Goal: Task Accomplishment & Management: Complete application form

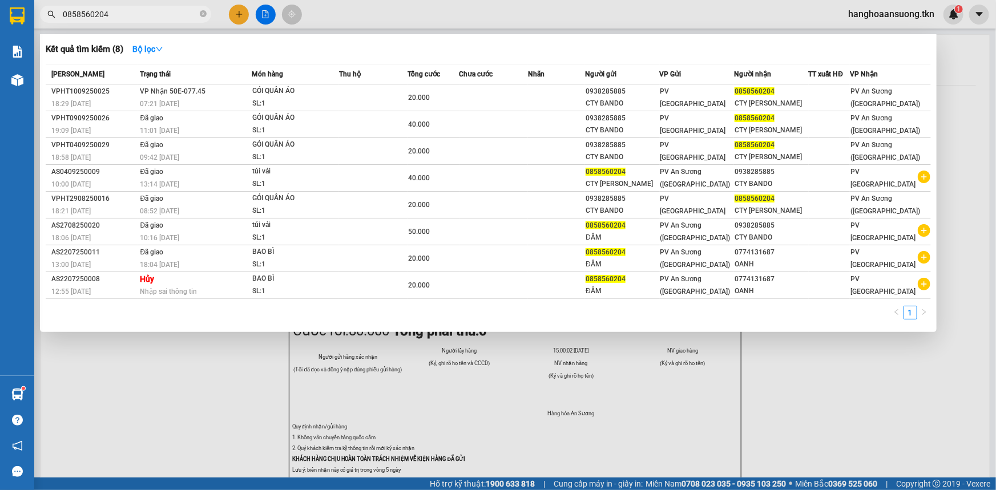
click at [160, 13] on input "0858560204" at bounding box center [130, 14] width 135 height 13
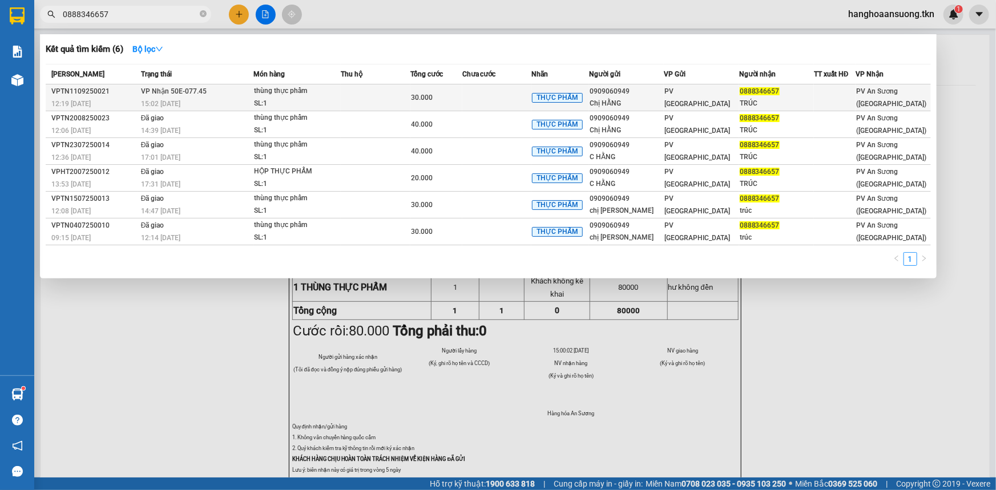
type input "0888346657"
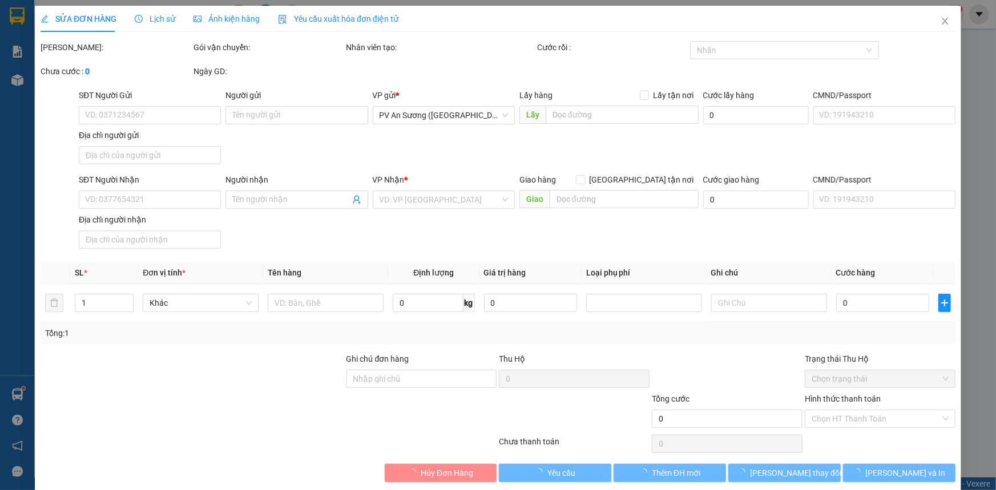
type input "0909060949"
type input "Chị HẰNG"
type input "0888346657"
type input "TRÚC"
type input "30.000"
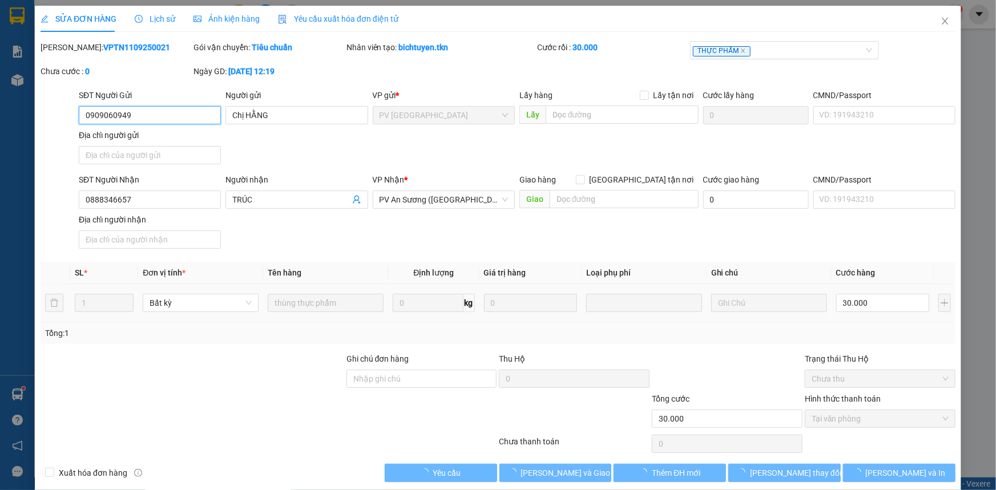
scroll to position [13, 0]
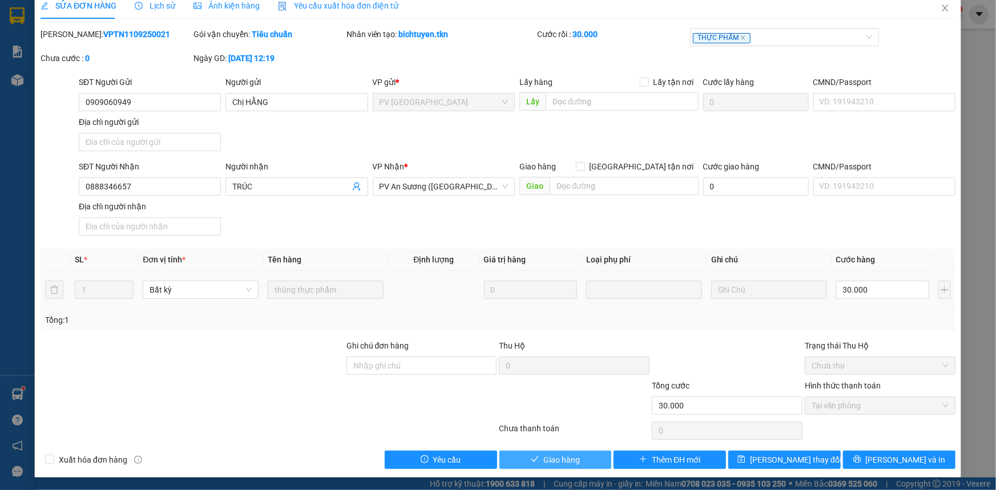
click at [554, 463] on span "Giao hàng" at bounding box center [561, 460] width 37 height 13
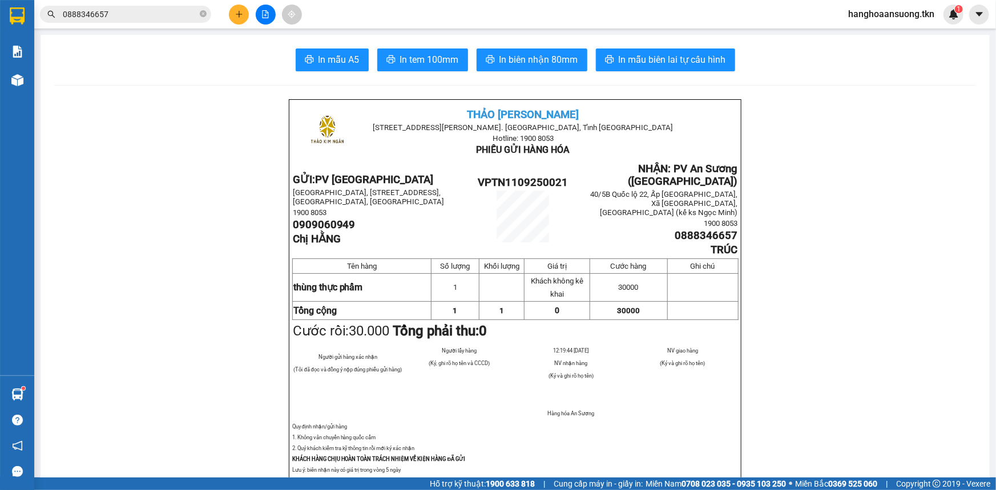
click at [244, 16] on button at bounding box center [239, 15] width 20 height 20
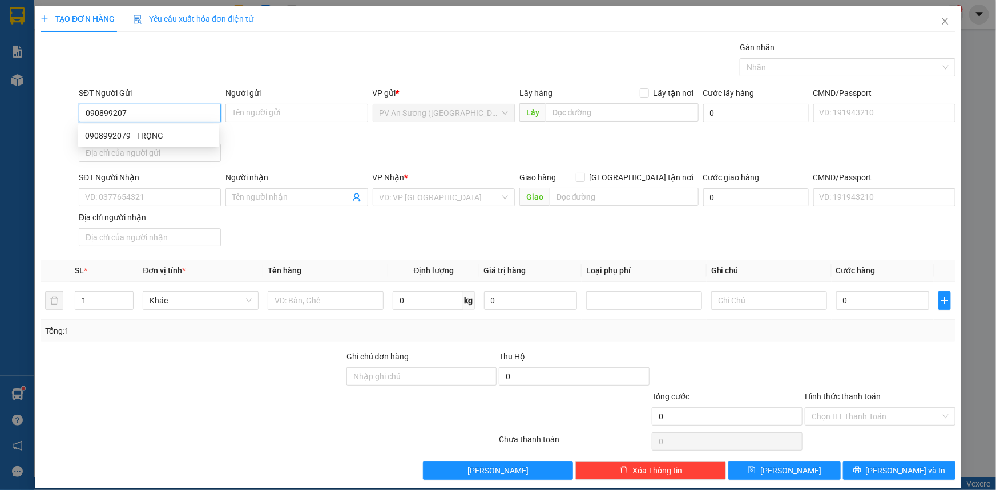
type input "0908992079"
click at [154, 132] on div "0908992079 - TRỌNG" at bounding box center [148, 136] width 127 height 13
type input "TRỌNG"
type input "0967686224"
type input "A HẬN"
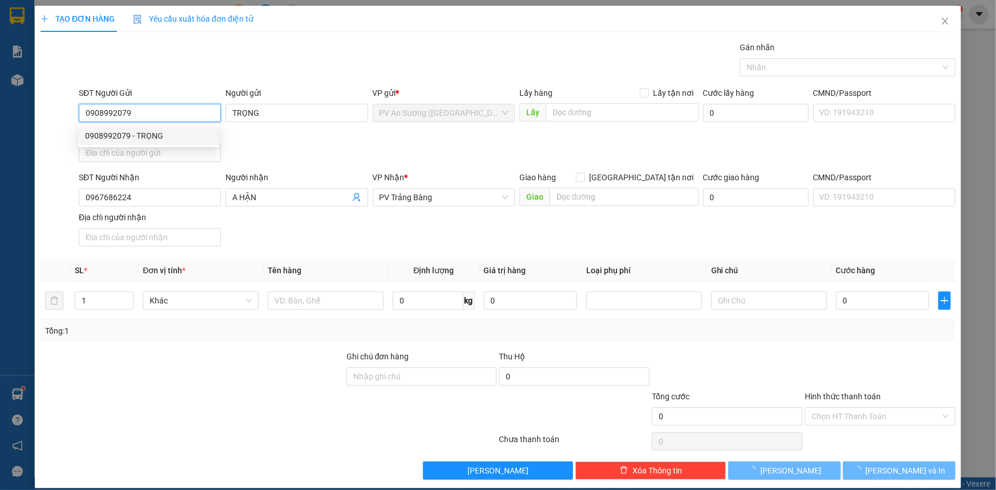
type input "30.000"
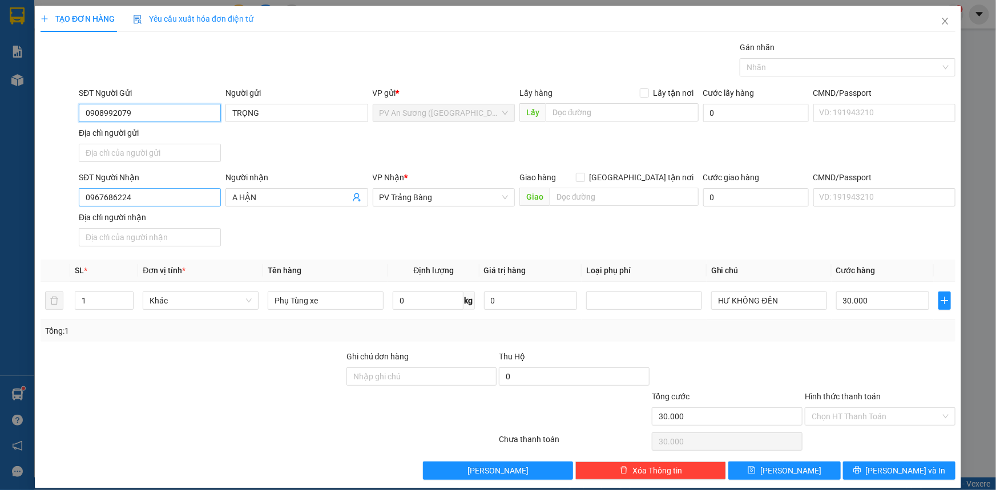
type input "0908992079"
click at [179, 193] on input "0967686224" at bounding box center [150, 197] width 142 height 18
click at [179, 194] on input "0967686224" at bounding box center [150, 197] width 142 height 18
type input "0907043870"
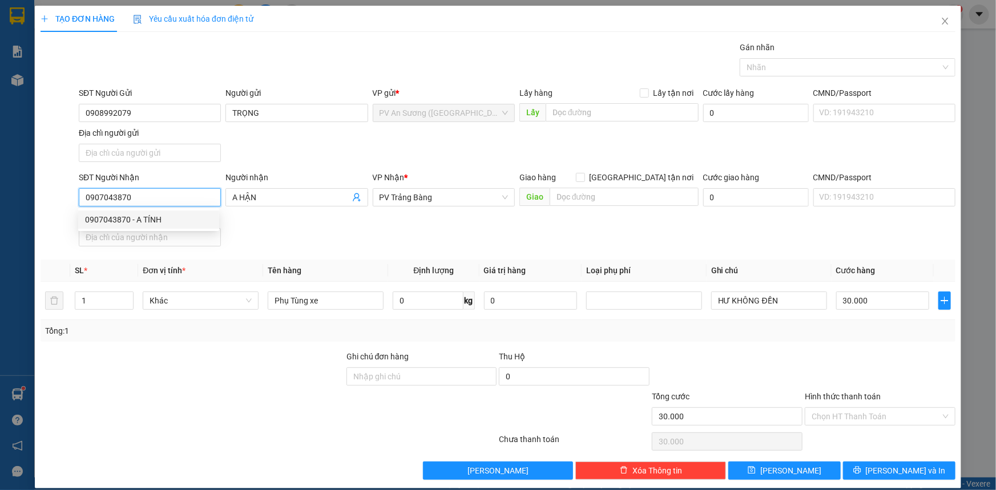
click at [122, 220] on div "0907043870 - A TÍNH" at bounding box center [148, 220] width 127 height 13
type input "A TÍNH"
type input "50.000"
type input "0907043870"
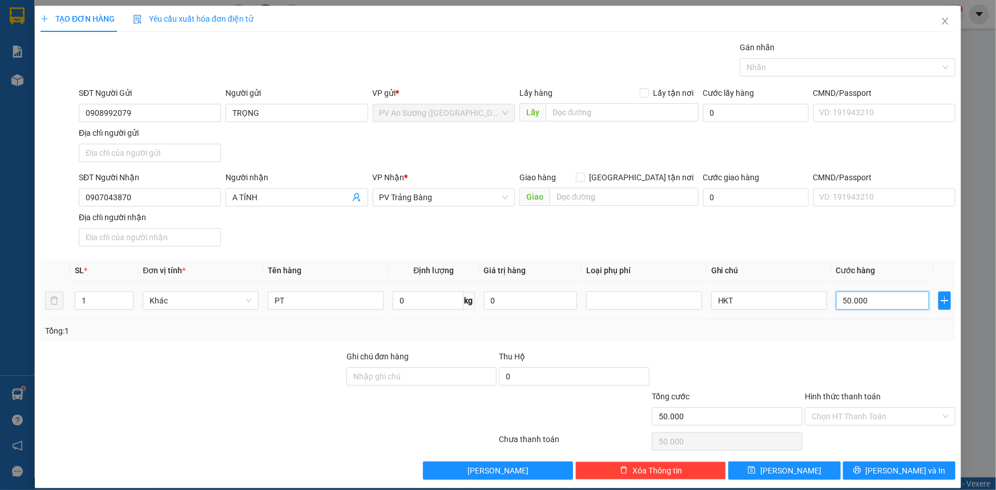
click at [879, 304] on input "50.000" at bounding box center [882, 301] width 93 height 18
type input "7"
type input "00.007"
type input "70"
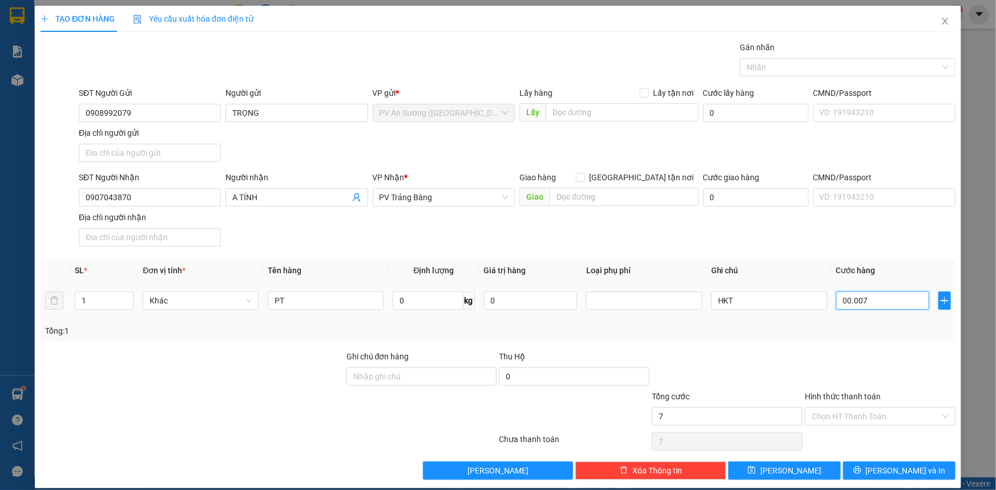
type input "70"
type input "0.000.070"
type input "7"
type input "0.000.007"
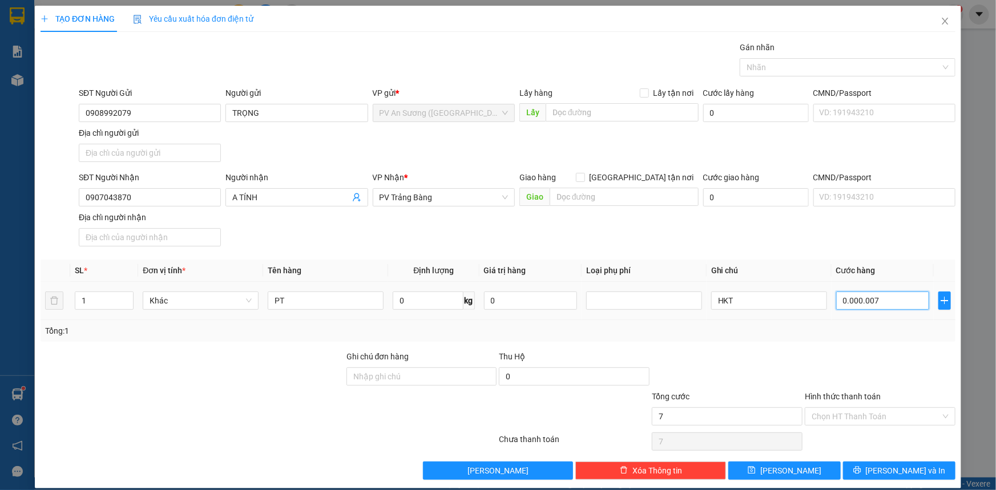
type input "70"
type input "00.000.070"
type input "70.000"
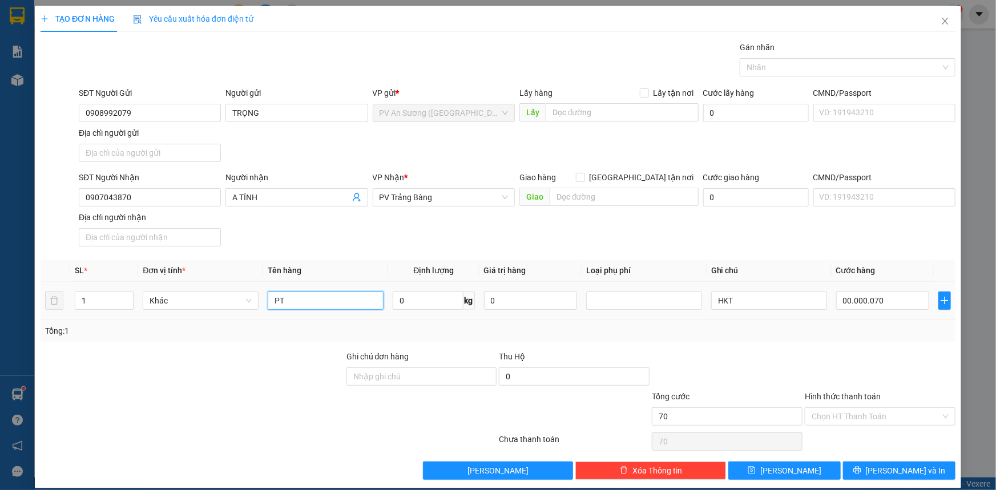
type input "70.000"
click at [324, 296] on input "PT" at bounding box center [326, 301] width 116 height 18
type input "KIỆN PHỤ TÙNG"
click at [850, 422] on input "Hình thức thanh toán" at bounding box center [876, 416] width 129 height 17
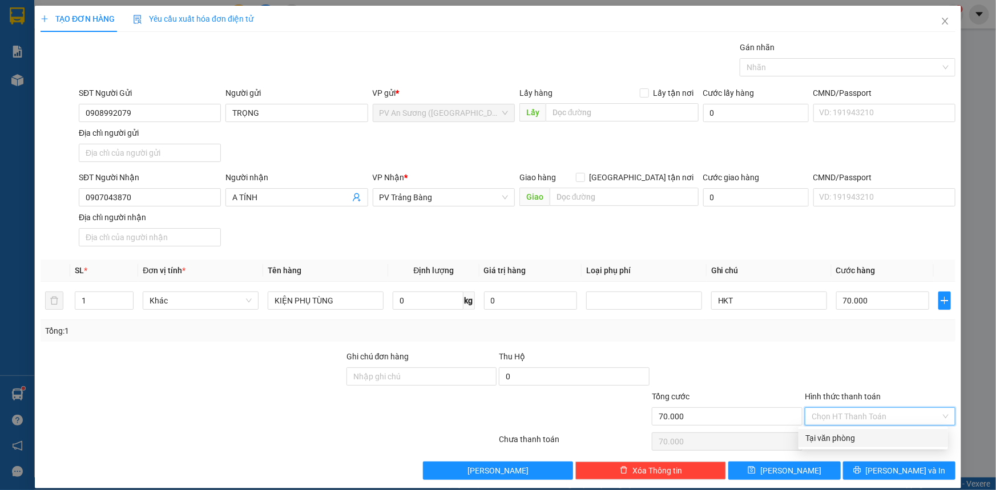
click at [843, 441] on div "Tại văn phòng" at bounding box center [873, 438] width 136 height 13
type input "0"
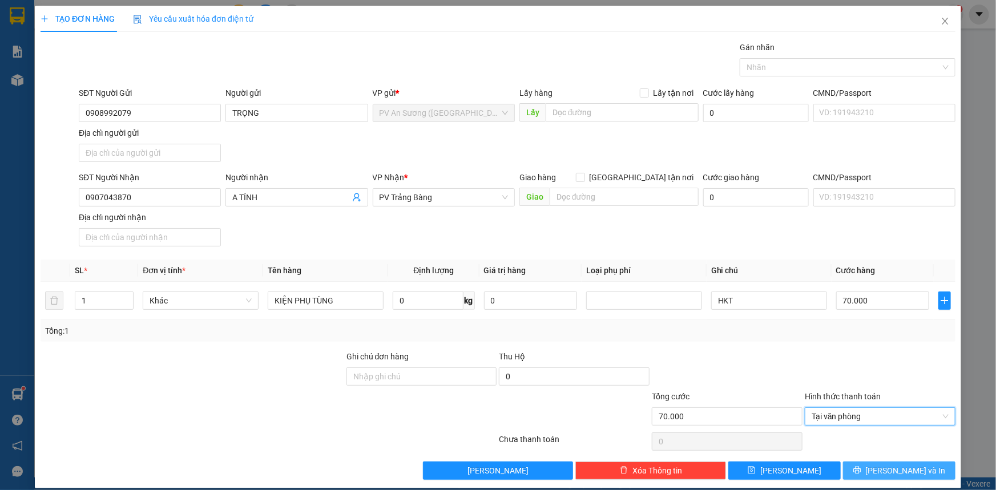
click at [862, 473] on button "[PERSON_NAME] và In" at bounding box center [899, 471] width 112 height 18
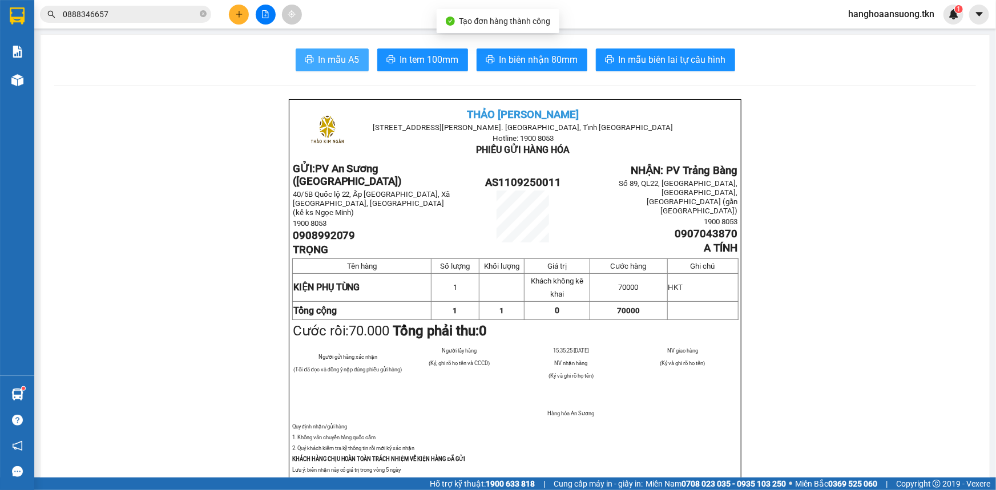
click at [329, 51] on button "In mẫu A5" at bounding box center [332, 60] width 73 height 23
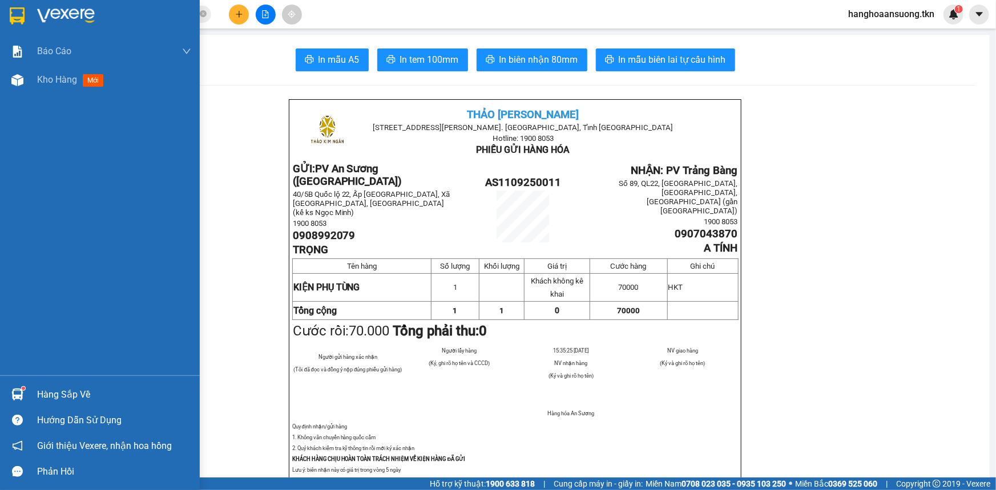
click at [19, 11] on img at bounding box center [17, 15] width 15 height 17
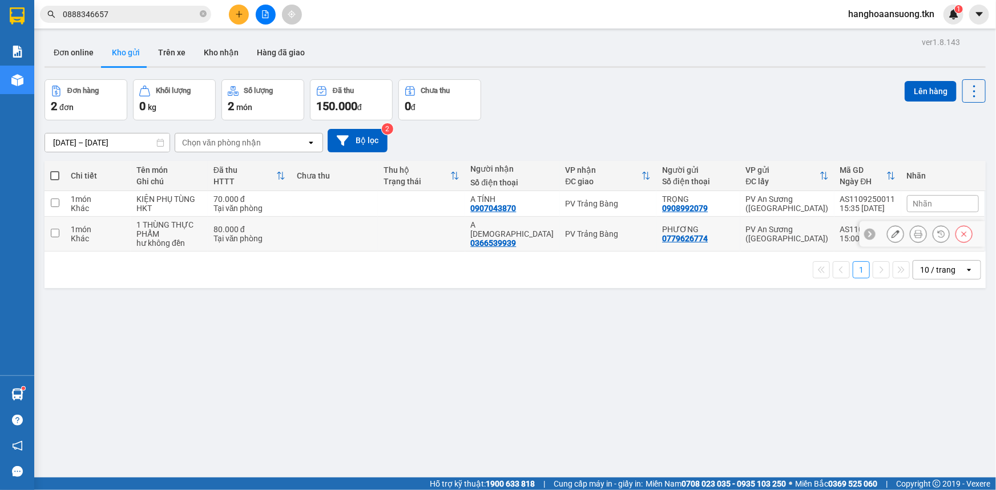
click at [455, 231] on td at bounding box center [421, 234] width 87 height 35
checkbox input "true"
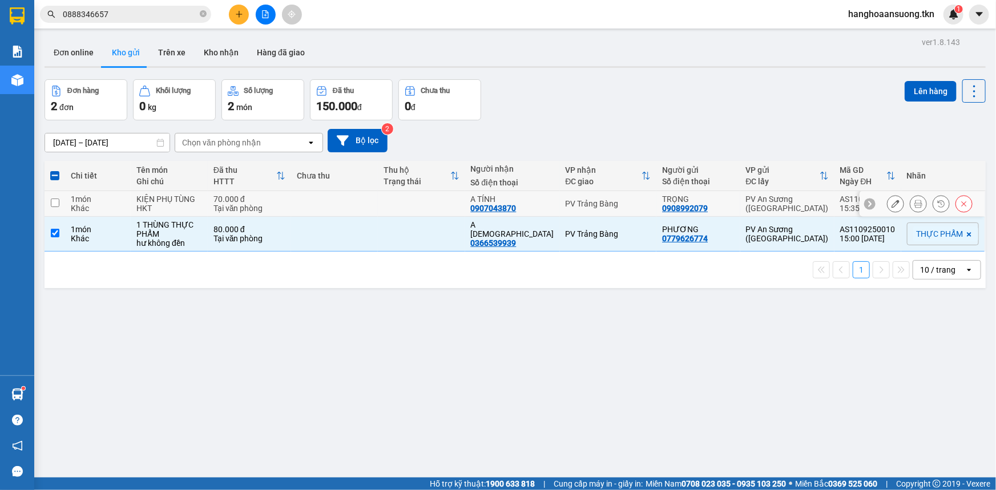
click at [450, 202] on td at bounding box center [421, 204] width 87 height 26
checkbox input "true"
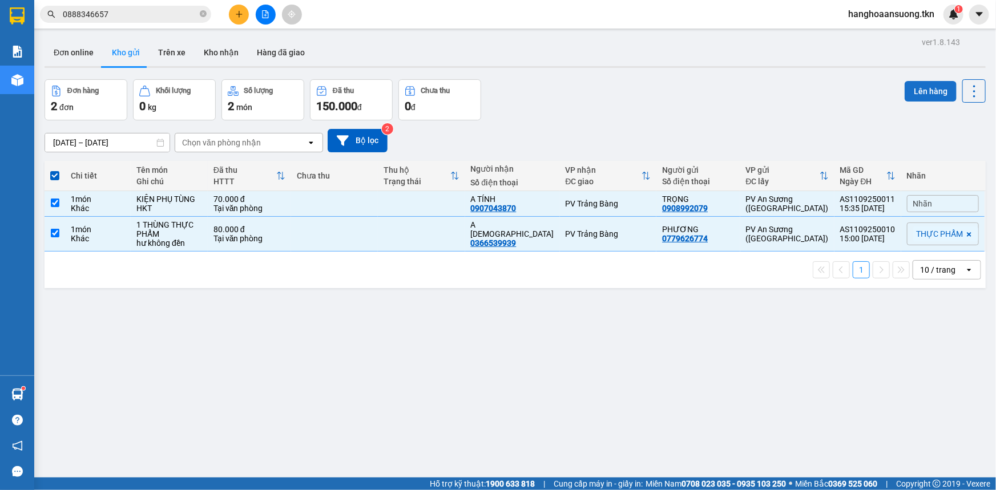
click at [916, 91] on button "Lên hàng" at bounding box center [931, 91] width 52 height 21
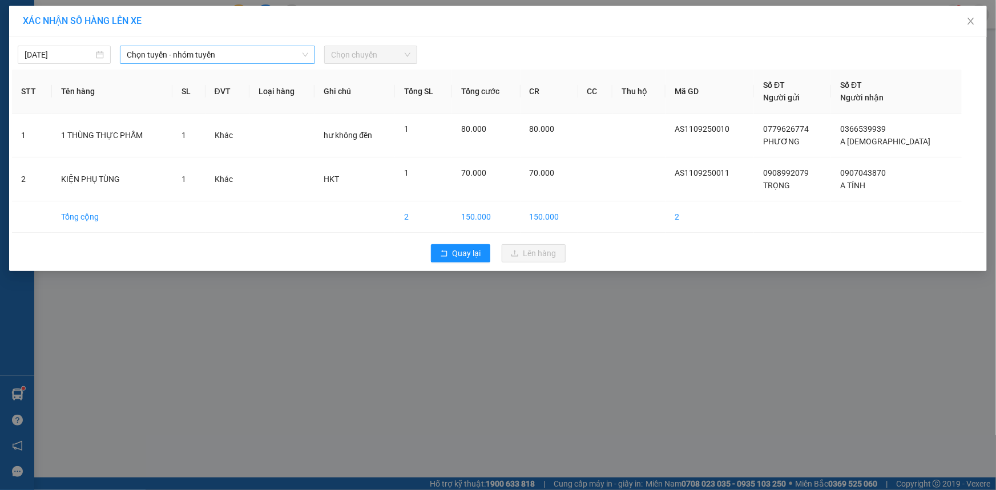
click at [232, 54] on span "Chọn tuyến - nhóm tuyến" at bounding box center [218, 54] width 182 height 17
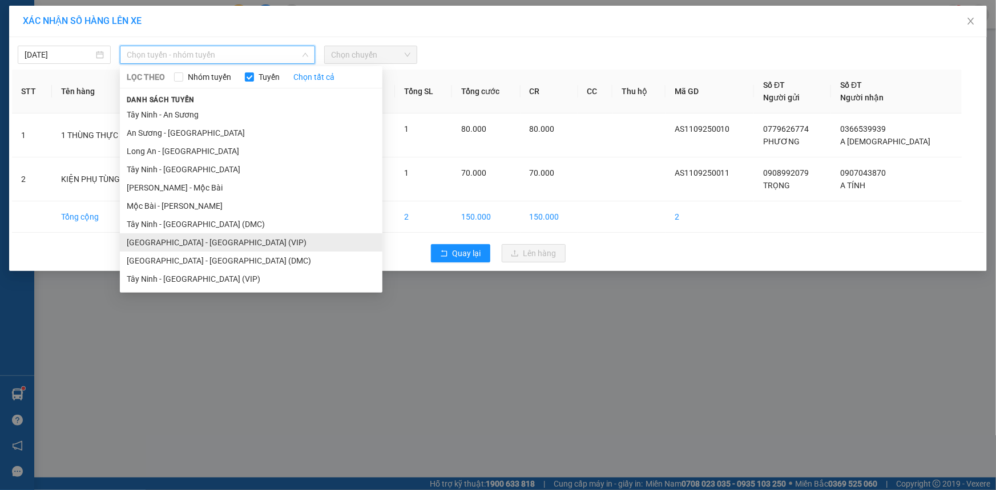
click at [236, 241] on li "[GEOGRAPHIC_DATA] - [GEOGRAPHIC_DATA] (VIP)" at bounding box center [251, 242] width 263 height 18
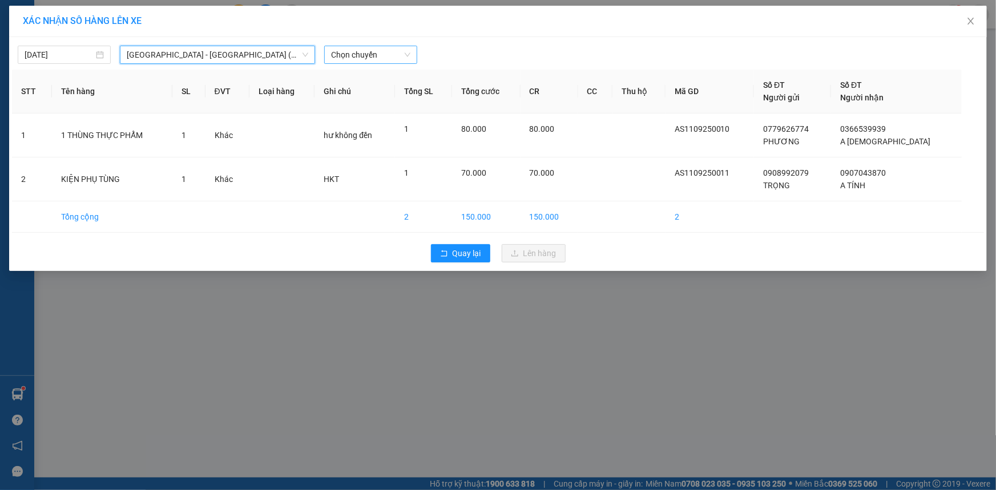
click at [359, 54] on span "Chọn chuyến" at bounding box center [370, 54] width 79 height 17
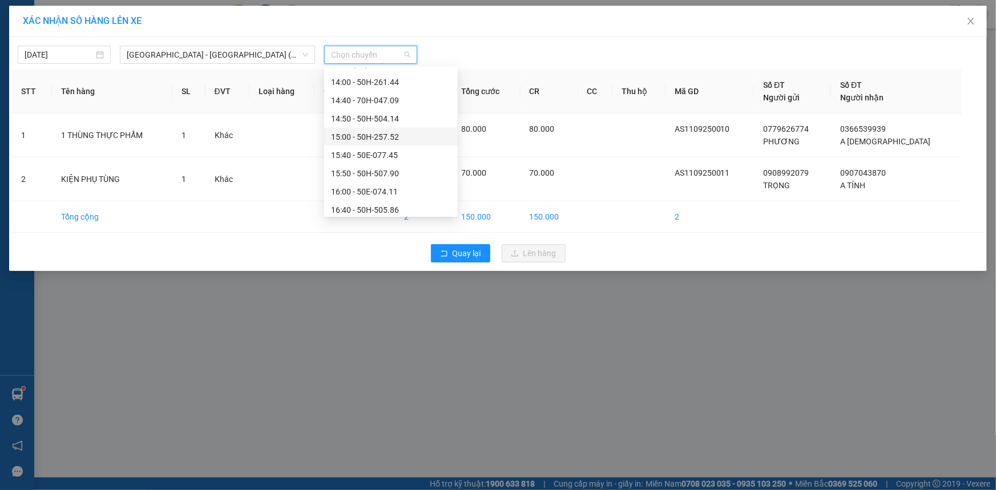
scroll to position [674, 0]
click at [416, 153] on div "14:40 - 70H-047.09" at bounding box center [391, 152] width 120 height 13
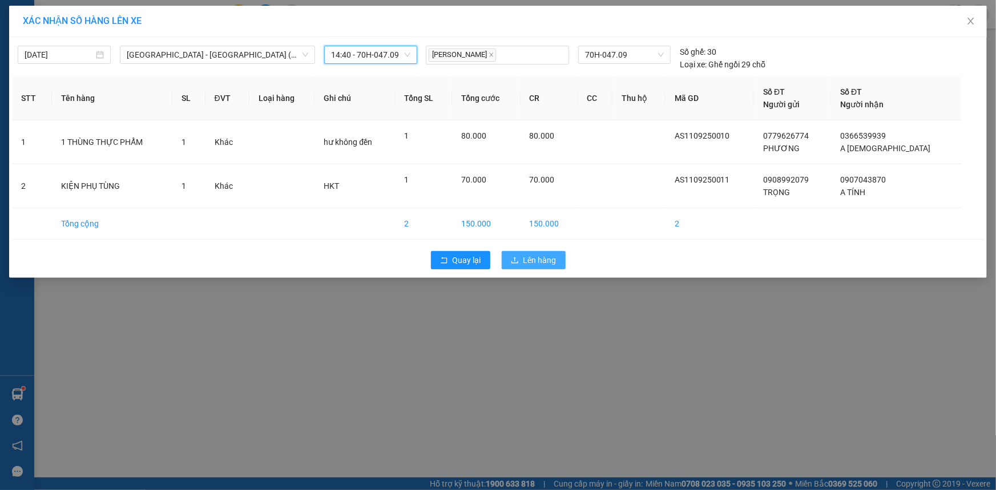
click at [530, 254] on span "Lên hàng" at bounding box center [539, 260] width 33 height 13
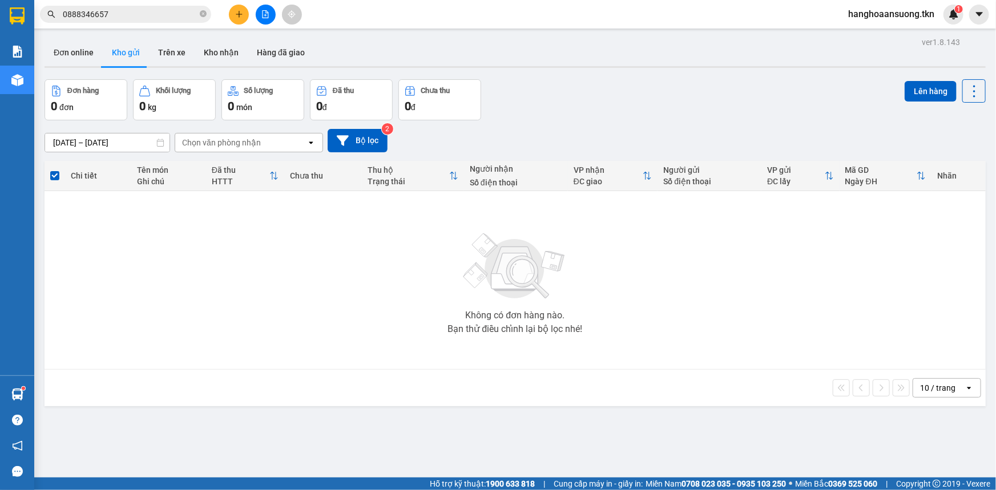
click at [235, 5] on button at bounding box center [239, 15] width 20 height 20
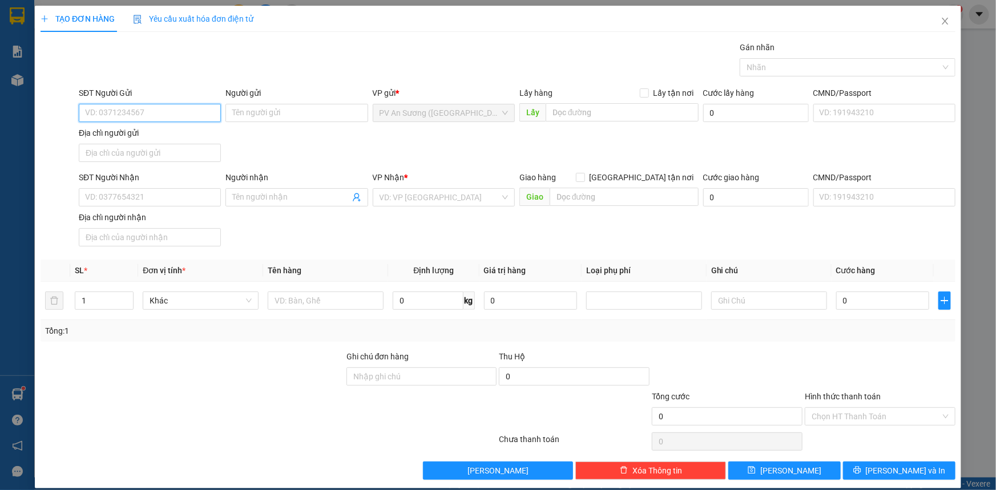
click at [183, 111] on input "SĐT Người Gửi" at bounding box center [150, 113] width 142 height 18
type input "0364402928"
click at [247, 110] on input "Người gửi" at bounding box center [296, 113] width 142 height 18
type input "CTY F5"
click at [134, 200] on input "SĐT Người Nhận" at bounding box center [150, 197] width 142 height 18
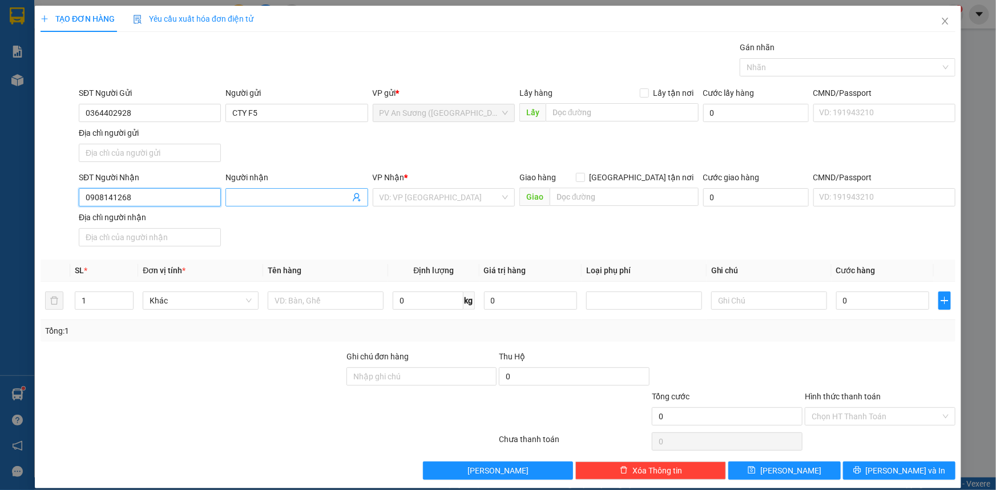
type input "0908141268"
click at [280, 190] on span at bounding box center [296, 197] width 142 height 18
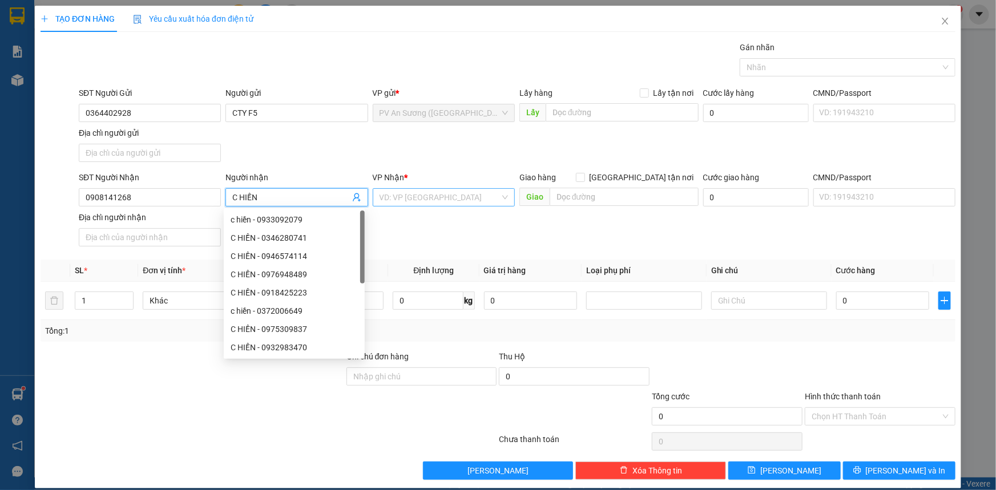
type input "C HIỀN"
click at [417, 200] on input "search" at bounding box center [440, 197] width 120 height 17
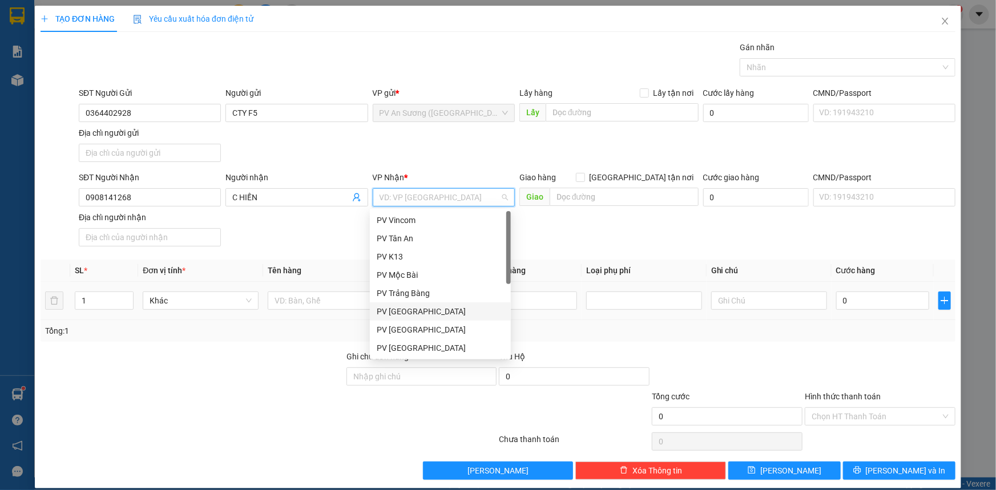
click at [419, 316] on div "PV [GEOGRAPHIC_DATA]" at bounding box center [440, 311] width 127 height 13
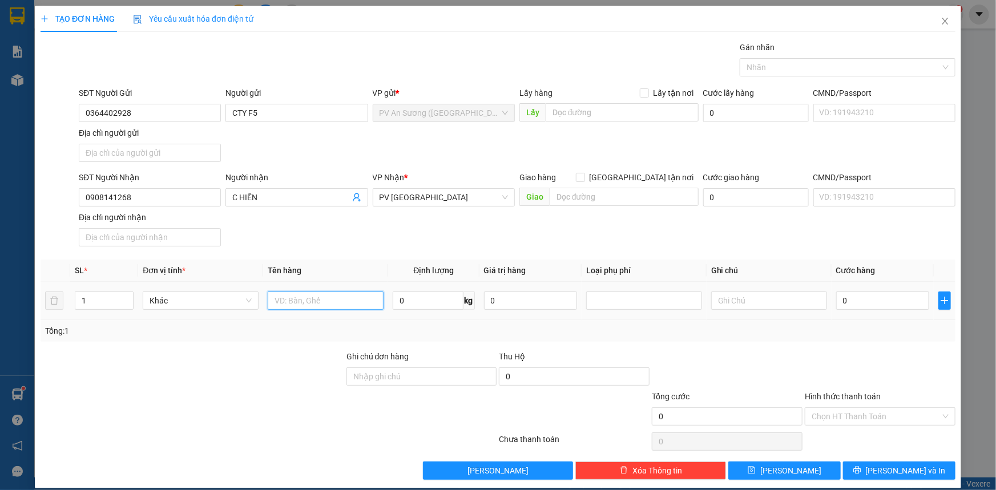
click at [317, 305] on input "text" at bounding box center [326, 301] width 116 height 18
drag, startPoint x: 308, startPoint y: 300, endPoint x: 253, endPoint y: 304, distance: 54.9
click at [253, 304] on tr "1 Khác THÙNG MÌNH PHUN BỌT TUYẾT 0 kg 0 0" at bounding box center [498, 301] width 915 height 38
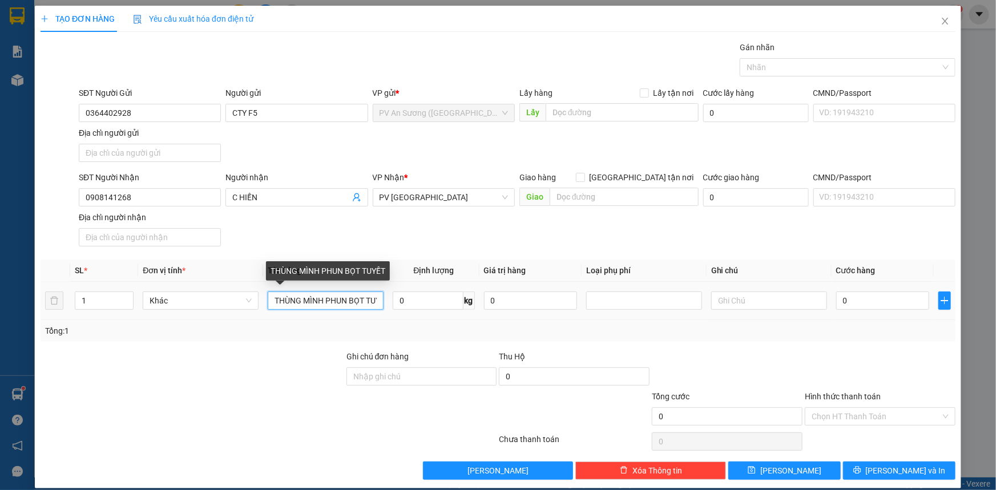
click at [312, 299] on input "THÙNG MÌNH PHUN BỌT TUYẾT" at bounding box center [326, 301] width 116 height 18
click at [307, 299] on input "THÙNG MÌNH PHUN BỌT TUYẾT" at bounding box center [326, 301] width 116 height 18
type input "[PERSON_NAME] PHUN BỌT TUYẾT"
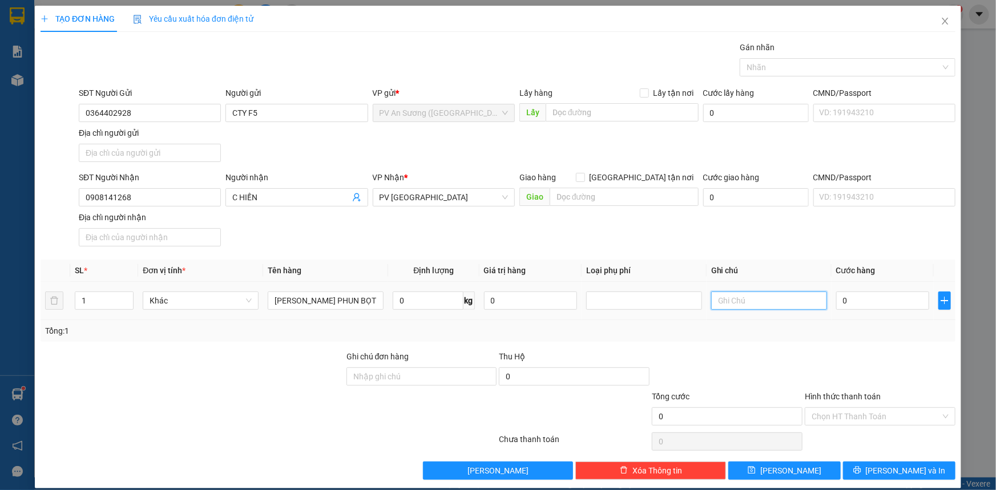
click at [740, 303] on input "text" at bounding box center [769, 301] width 116 height 18
type input "HƯ BỂ K ĐỀN"
click at [861, 297] on input "0" at bounding box center [882, 301] width 93 height 18
type input "003"
type input "3"
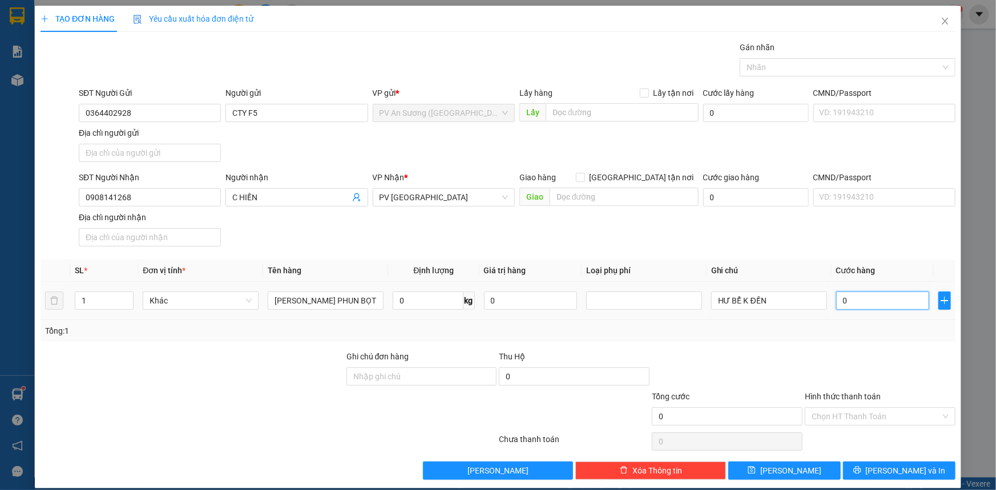
type input "3"
type input "0.030"
type input "30"
type input "30.000"
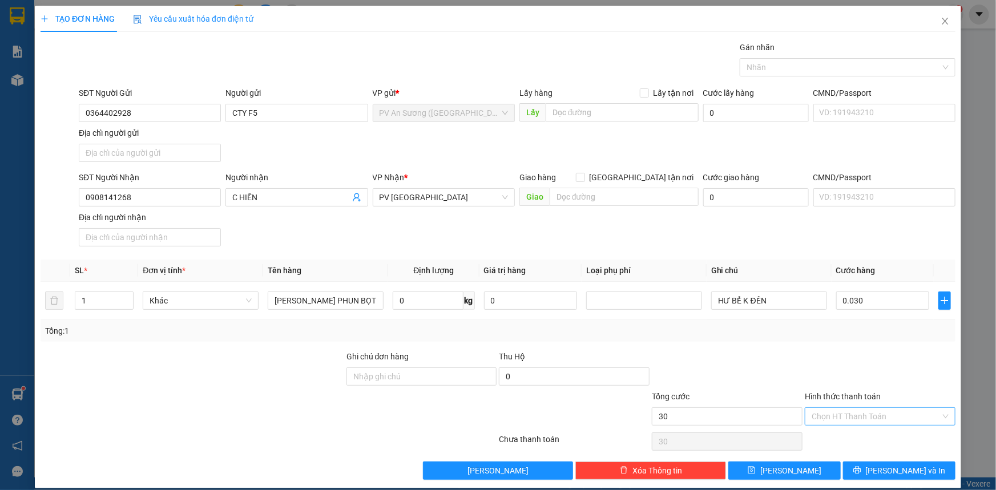
type input "30.000"
click at [812, 413] on input "Hình thức thanh toán" at bounding box center [876, 416] width 129 height 17
click at [816, 439] on div "Tại văn phòng" at bounding box center [873, 438] width 136 height 13
type input "0"
click at [857, 462] on button "[PERSON_NAME] và In" at bounding box center [899, 471] width 112 height 18
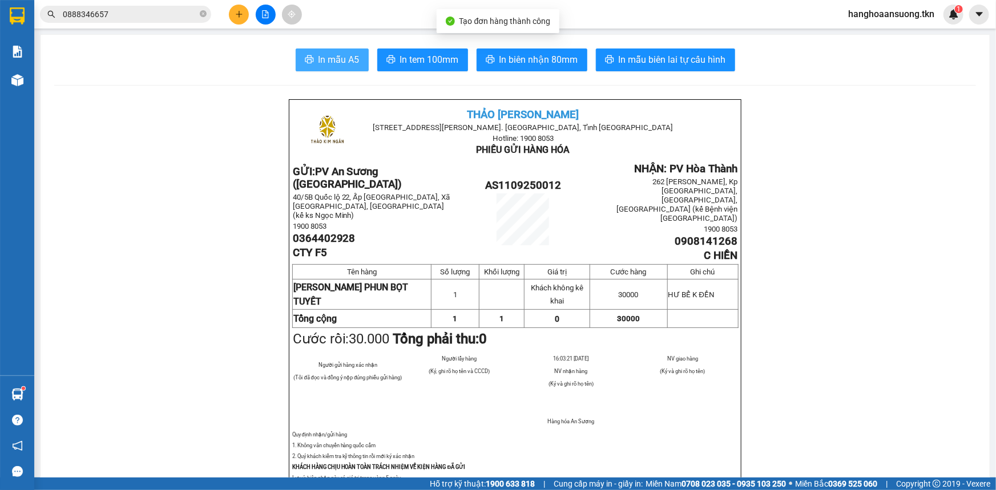
click at [320, 62] on span "In mẫu A5" at bounding box center [339, 60] width 41 height 14
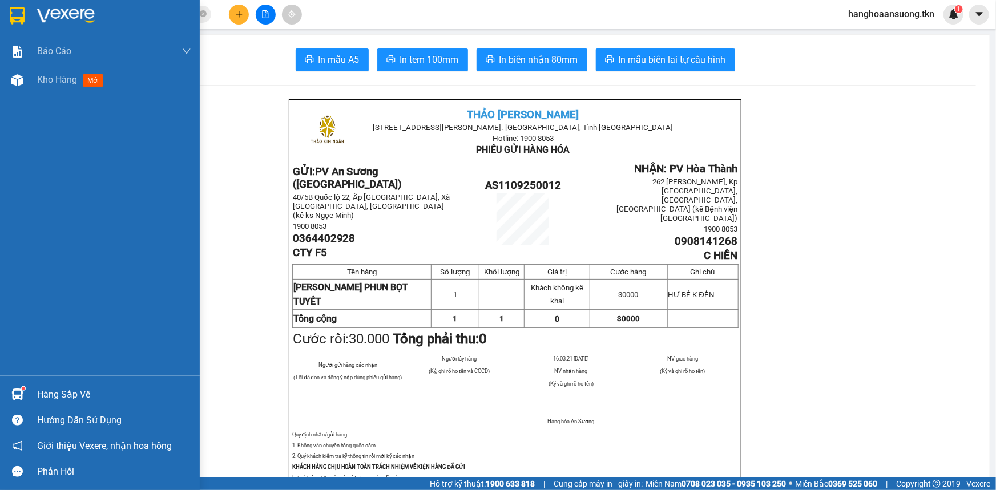
click at [23, 396] on div at bounding box center [17, 395] width 20 height 20
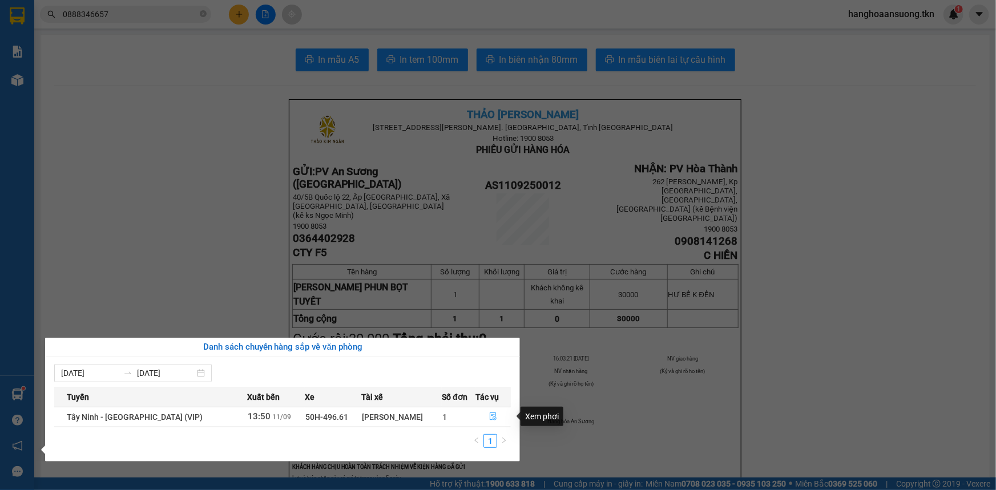
click at [489, 416] on icon "file-done" at bounding box center [493, 417] width 8 height 8
